Goal: Task Accomplishment & Management: Manage account settings

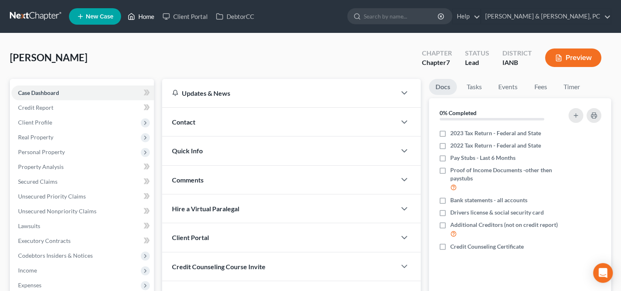
drag, startPoint x: 0, startPoint y: 0, endPoint x: 148, endPoint y: 9, distance: 148.1
click at [148, 9] on link "Home" at bounding box center [141, 16] width 35 height 15
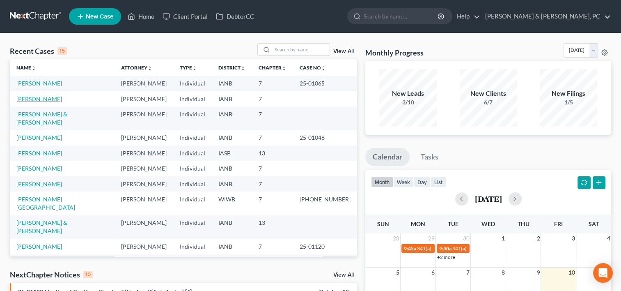
click at [29, 97] on link "[PERSON_NAME]" at bounding box center [39, 98] width 46 height 7
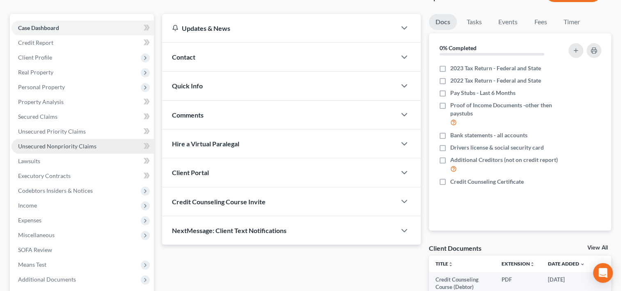
scroll to position [65, 0]
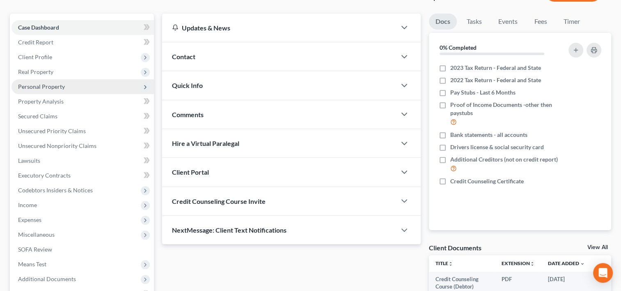
click at [79, 83] on span "Personal Property" at bounding box center [82, 86] width 142 height 15
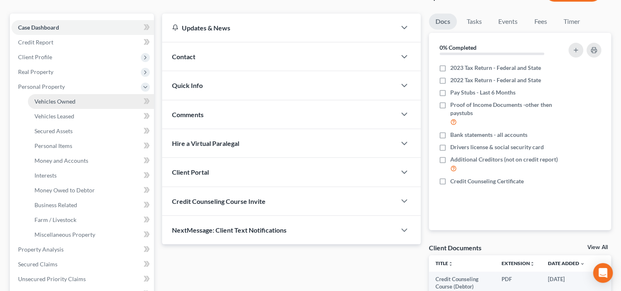
click at [82, 103] on link "Vehicles Owned" at bounding box center [91, 101] width 126 height 15
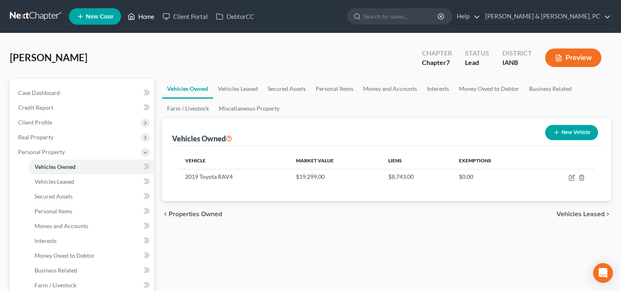
click at [146, 15] on link "Home" at bounding box center [141, 16] width 35 height 15
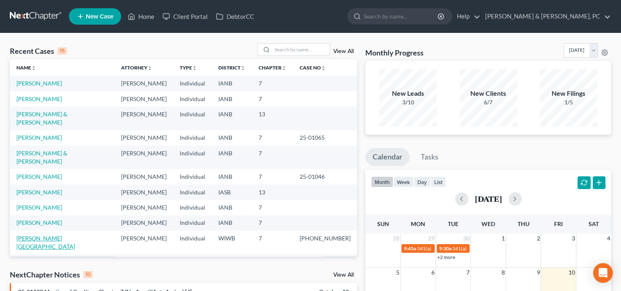
click at [39, 234] on link "[PERSON_NAME][GEOGRAPHIC_DATA]" at bounding box center [45, 241] width 59 height 15
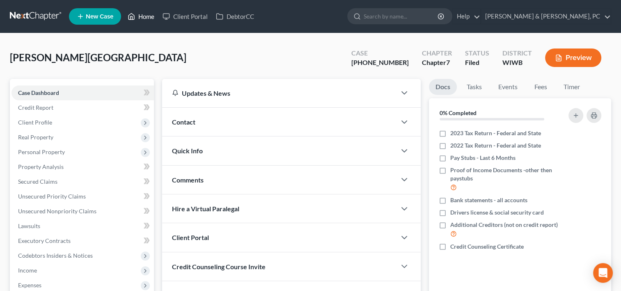
click at [145, 15] on link "Home" at bounding box center [141, 16] width 35 height 15
